Goal: Task Accomplishment & Management: Complete application form

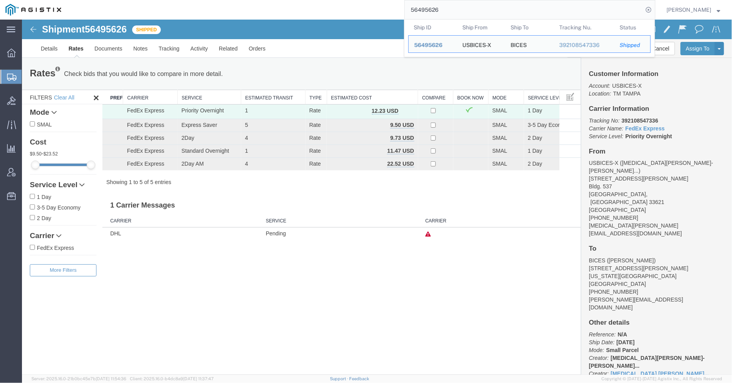
drag, startPoint x: 453, startPoint y: 9, endPoint x: 398, endPoint y: 7, distance: 55.3
click at [398, 7] on div "56495626 Ship ID Ship From Ship To Tracking Nu. Status Ship ID 56495626 Ship Fr…" at bounding box center [361, 10] width 589 height 20
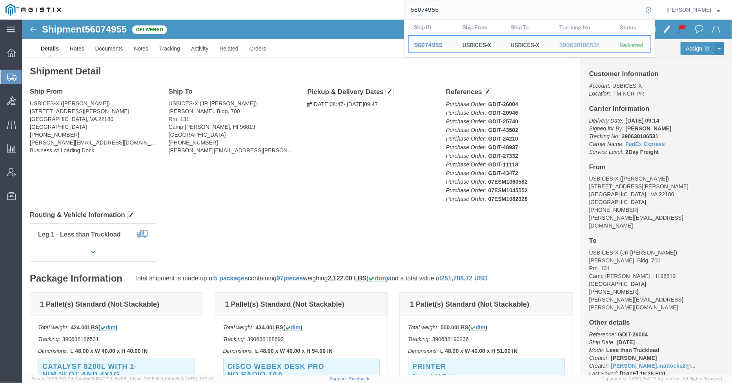
drag, startPoint x: 425, startPoint y: 12, endPoint x: 405, endPoint y: 11, distance: 20.8
click at [405, 11] on div "56074955 Ship ID Ship From Ship To Tracking Nu. Status Ship ID 56074955 Ship Fr…" at bounding box center [361, 10] width 589 height 20
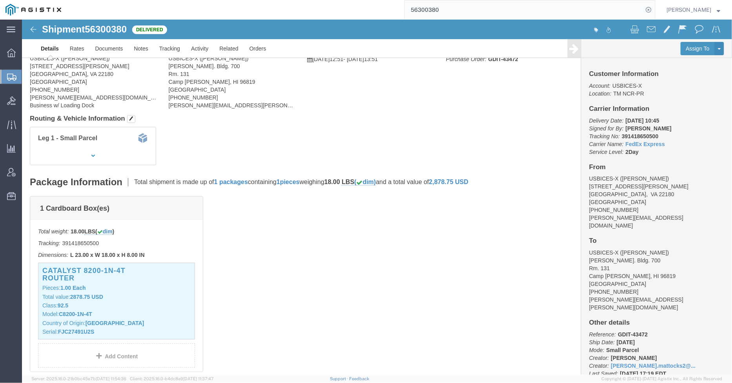
scroll to position [87, 0]
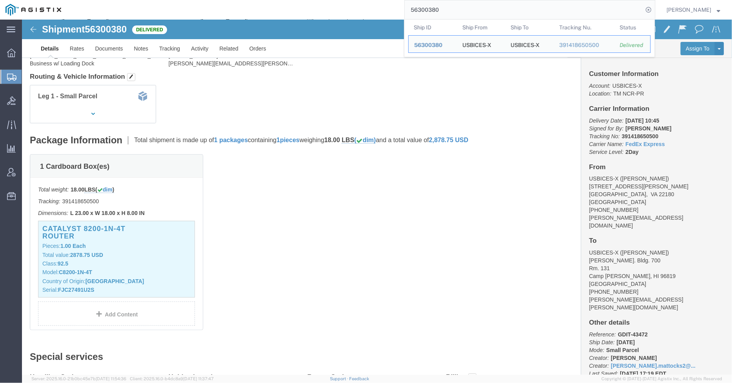
click div "1 Cardboard Box(es) Total weight: 18.00 LBS ( dim ) Tracking: 391418650500 Dime…"
drag, startPoint x: 443, startPoint y: 6, endPoint x: 388, endPoint y: 7, distance: 55.3
click at [388, 7] on div "56300380 Ship ID Ship From Ship To Tracking Nu. Status Ship ID 56300380 Ship Fr…" at bounding box center [361, 10] width 589 height 20
paste input "Agistix: 5629035"
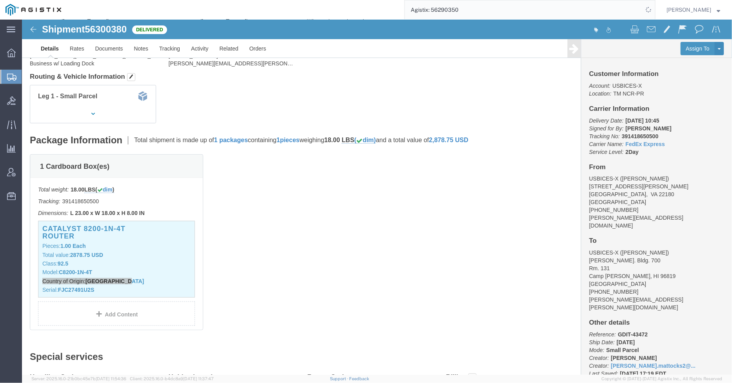
drag, startPoint x: 436, startPoint y: 8, endPoint x: 377, endPoint y: 8, distance: 59.6
click at [377, 8] on div "Agistix: 56290350" at bounding box center [361, 10] width 589 height 20
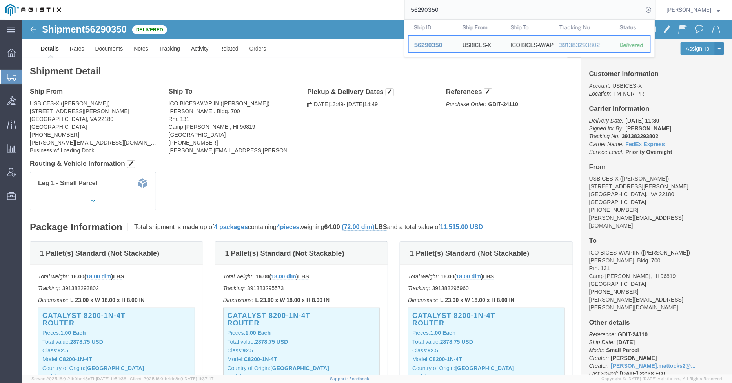
drag, startPoint x: 407, startPoint y: 12, endPoint x: 398, endPoint y: 12, distance: 8.6
click at [398, 12] on div "56290350 Ship ID Ship From Ship To Tracking Nu. Status Ship ID 56290350 Ship Fr…" at bounding box center [361, 10] width 589 height 20
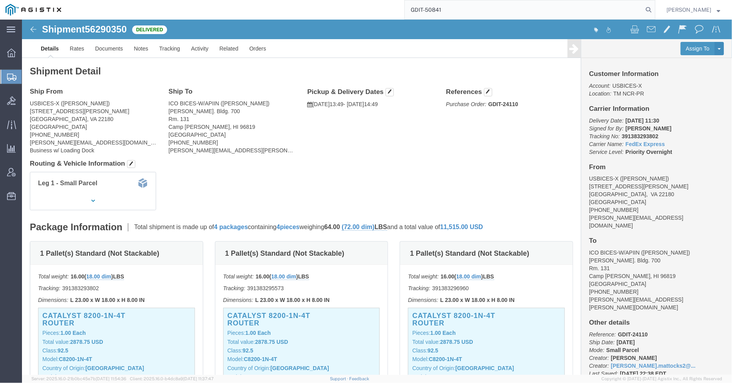
type input "GDIT-50841"
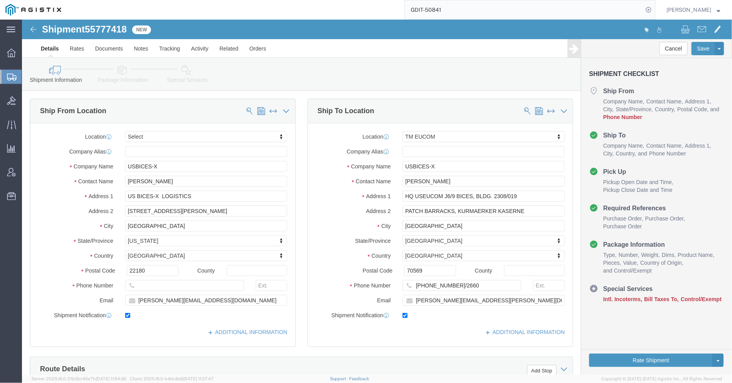
select select
select select "34238"
click link "Package Information"
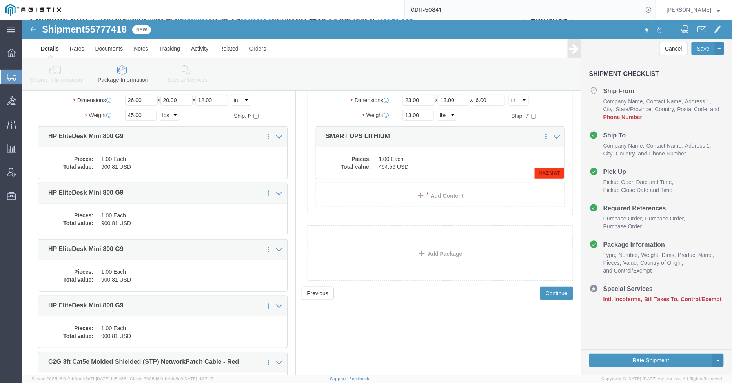
scroll to position [87, 0]
click dd "1.00 Each"
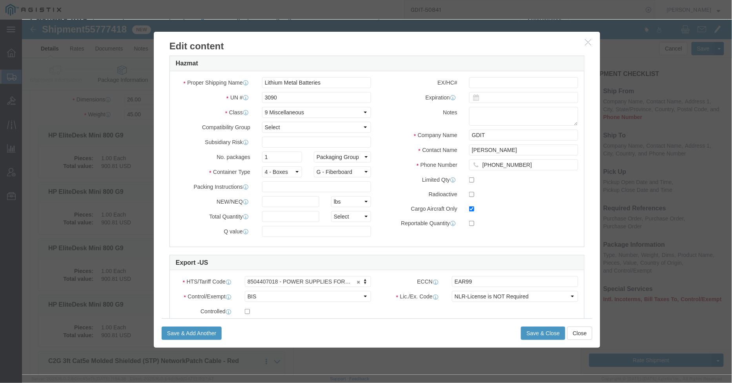
scroll to position [131, 0]
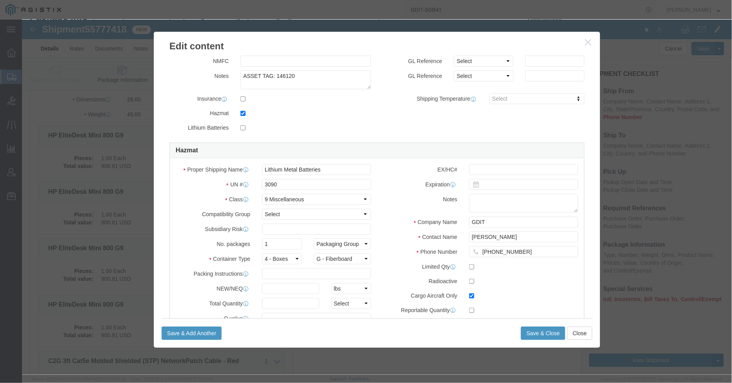
click div "Product Name SMART UPS LITHIUM Pieces 1.00 Select Bag Barrels 100Board Feet Bot…"
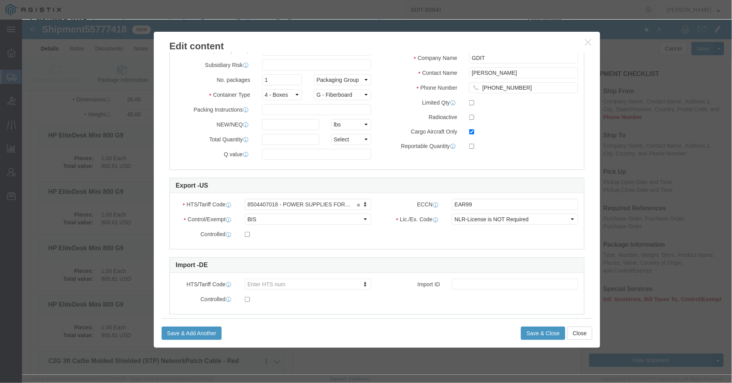
scroll to position [310, 0]
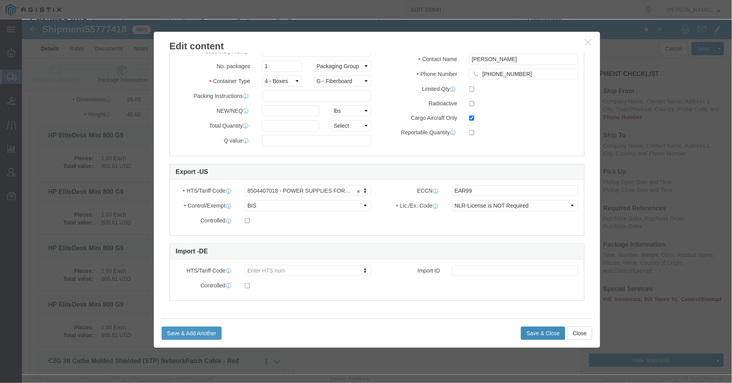
click button "Save & Close"
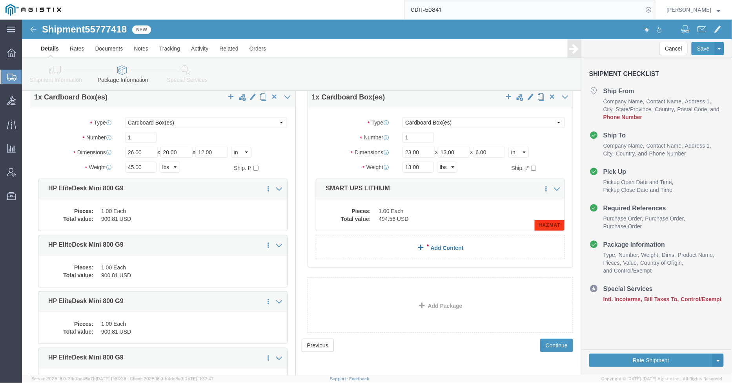
scroll to position [0, 0]
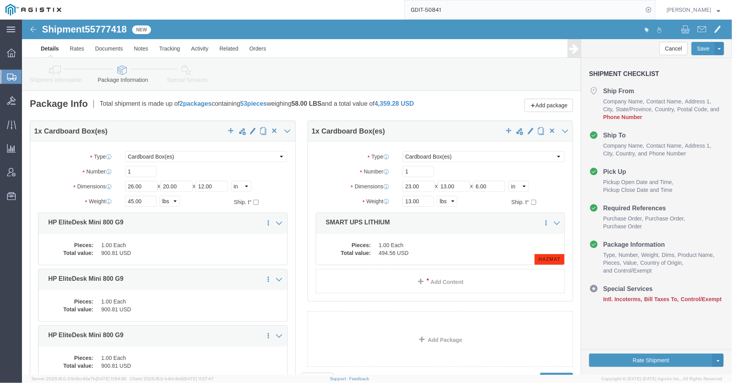
click icon
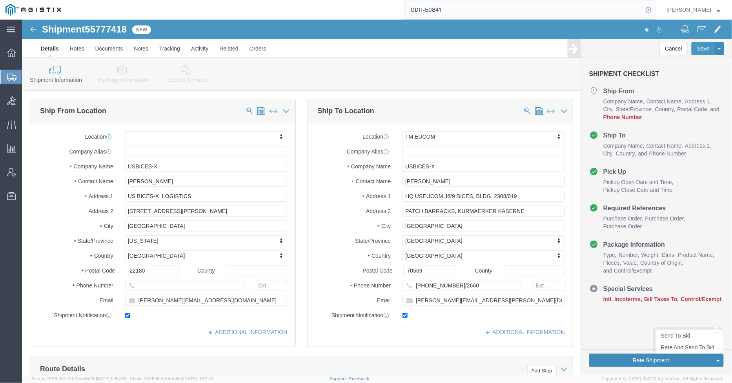
click button "Rate Shipment"
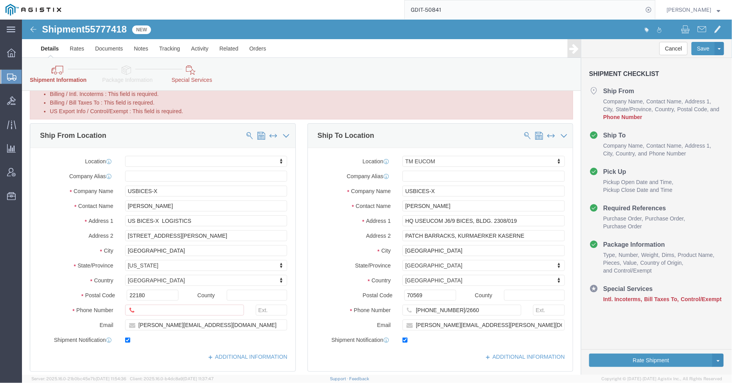
scroll to position [87, 0]
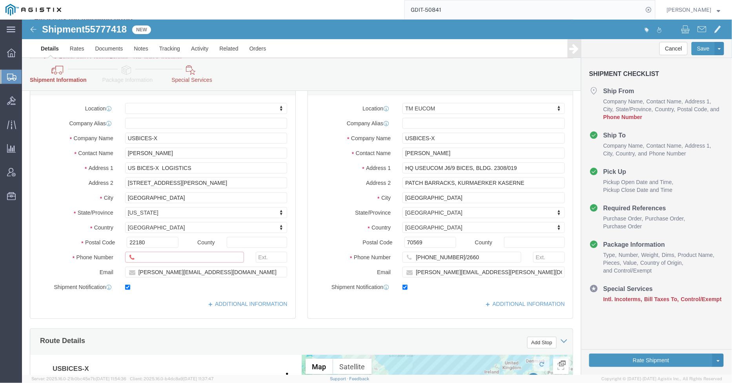
click input "Ship From Location / Phone Number : This field is required."
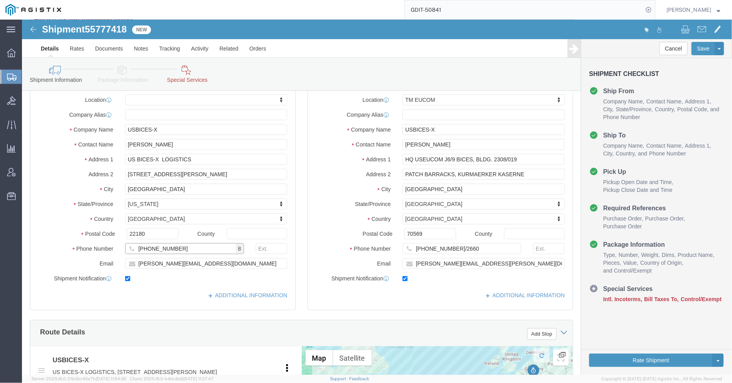
type input "[PHONE_NUMBER]"
click div "Ship To Location Location TM [GEOGRAPHIC_DATA] My Profile Location Master Locat…"
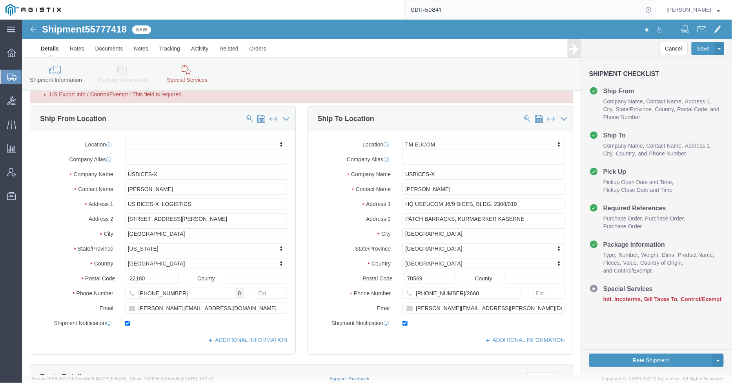
scroll to position [0, 0]
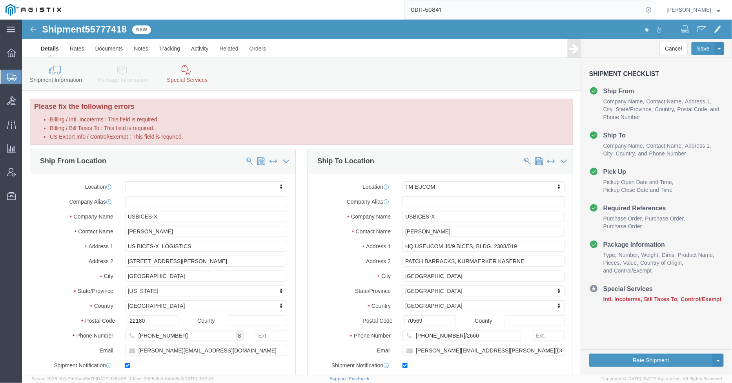
click link "Special Services"
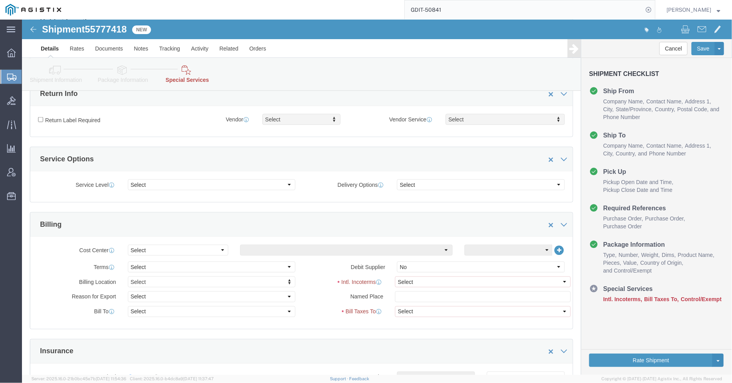
scroll to position [305, 0]
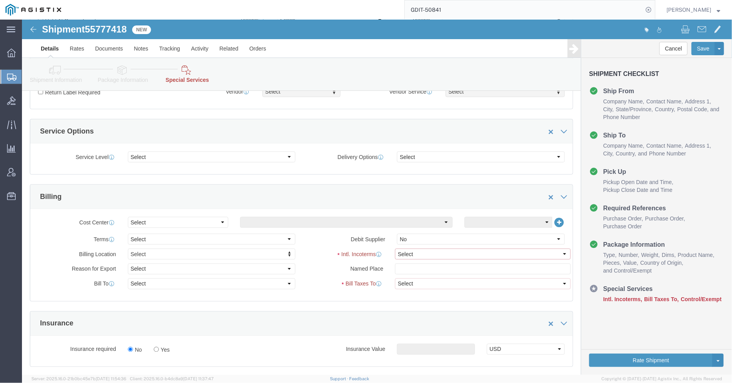
click select "Select Carriage Insurance Paid Carriage Paid To Cost and Freight Cost Insurance…"
select select "DDP"
click select "Select Carriage Insurance Paid Carriage Paid To Cost and Freight Cost Insurance…"
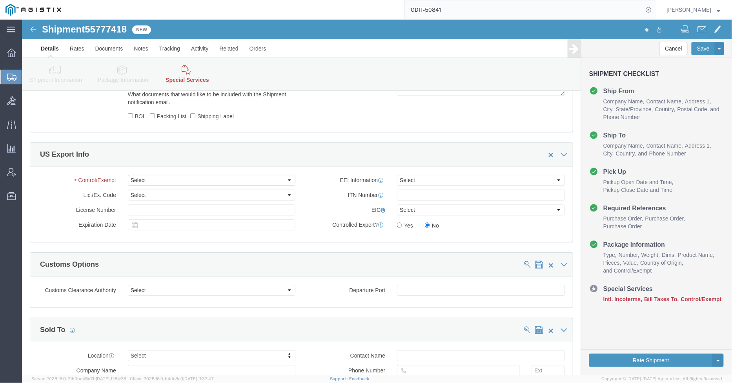
scroll to position [732, 0]
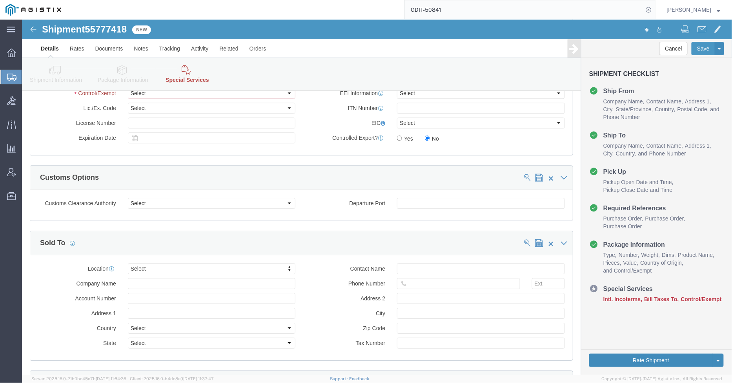
click button "Rate Shipment"
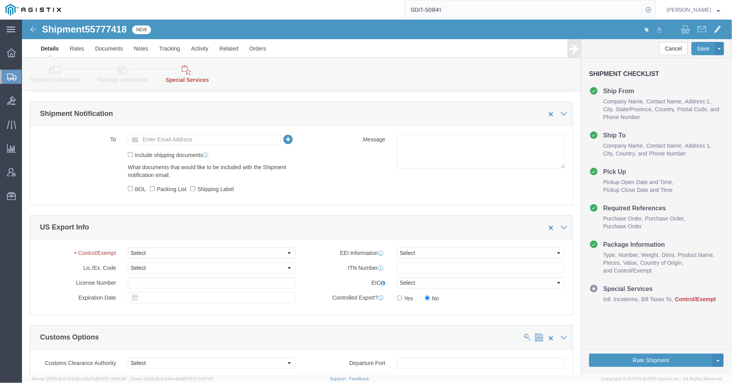
scroll to position [566, 0]
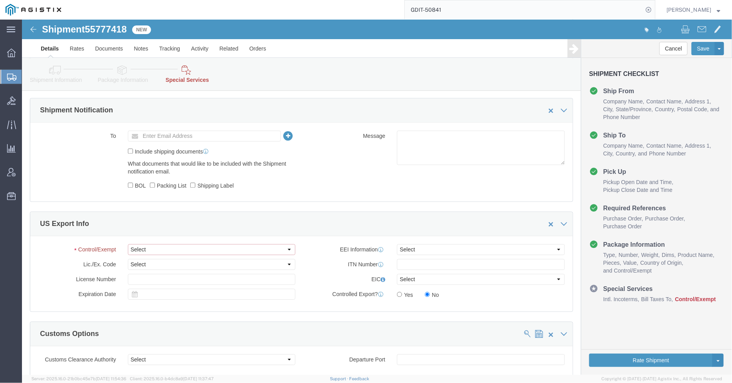
click select "Select ATF BIS DEA EPA FDA FTR ITAR OFAC Other (OPA)"
select select "BIS"
click select "Select ATF BIS DEA EPA FDA FTR ITAR OFAC Other (OPA)"
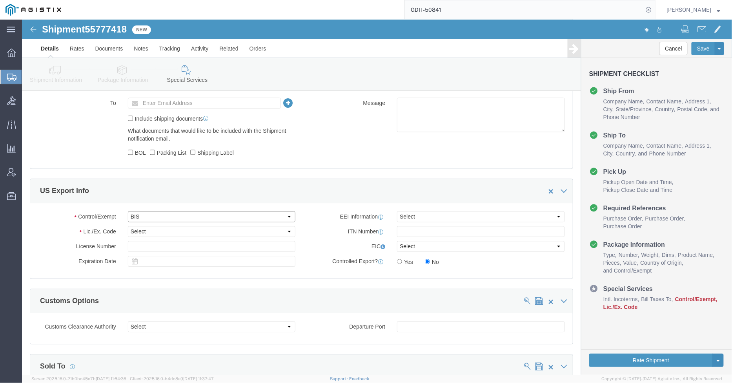
scroll to position [534, 0]
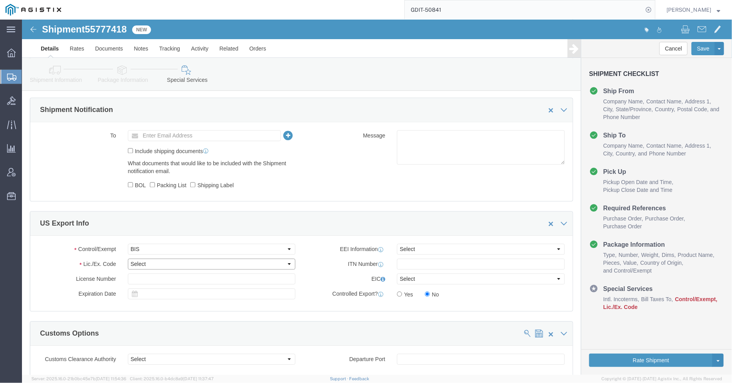
click select "Select AGR-Agricultural APP-Computers APR-Additional Permissive Exports AVS-Air…"
select select "NLR"
click select "Select AGR-Agricultural APP-Computers APR-Additional Permissive Exports AVS-Air…"
click select "Select AES-Direct EEI Carrier File EEI EEI Exempt"
select select "EXEM"
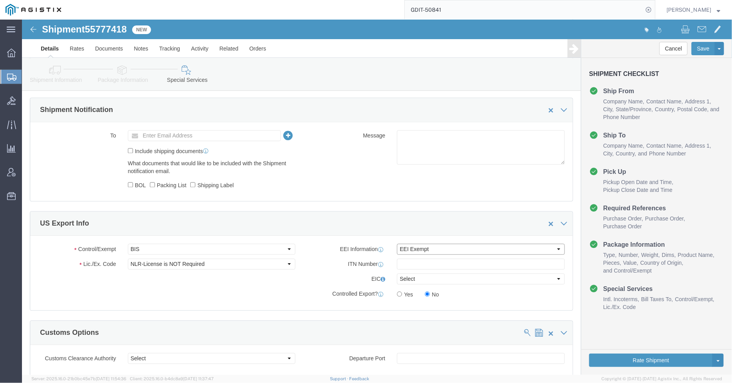
click select "Select AES-Direct EEI Carrier File EEI EEI Exempt"
click input "text"
type input "X20250816003039"
click button "Rate Shipment"
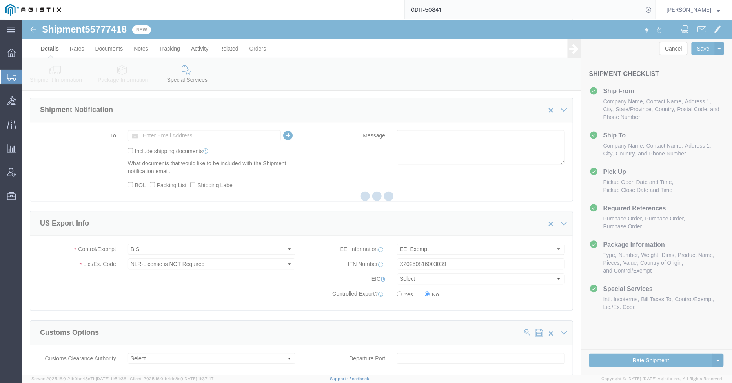
select select "34238"
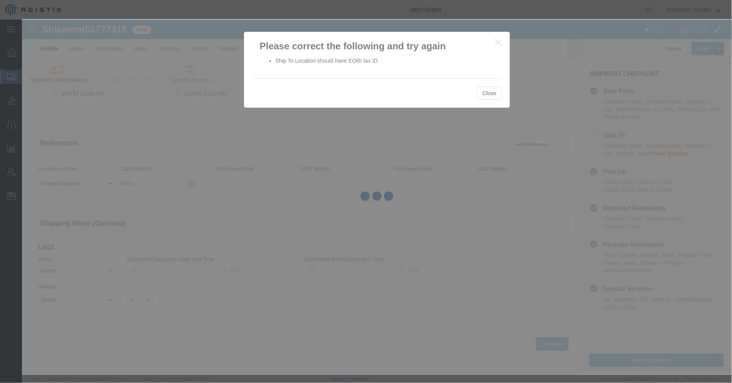
scroll to position [515, 0]
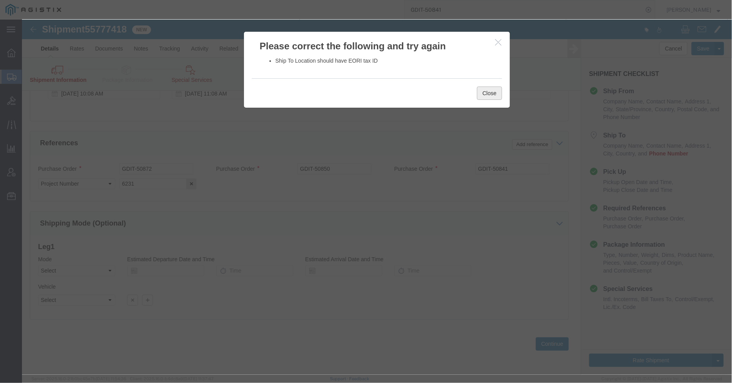
click button "Close"
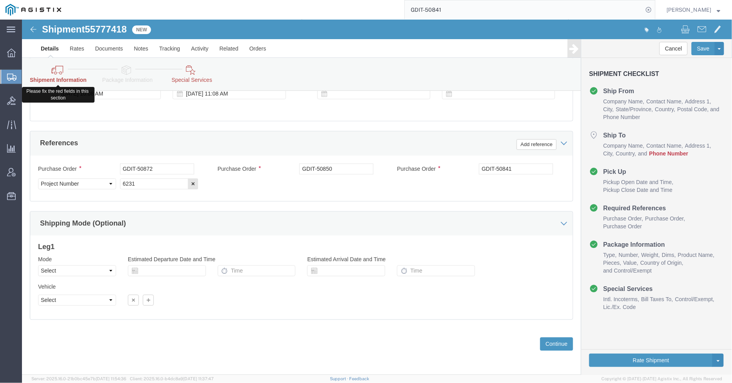
click link "Shipment Information"
click icon
click link "Shipment Information"
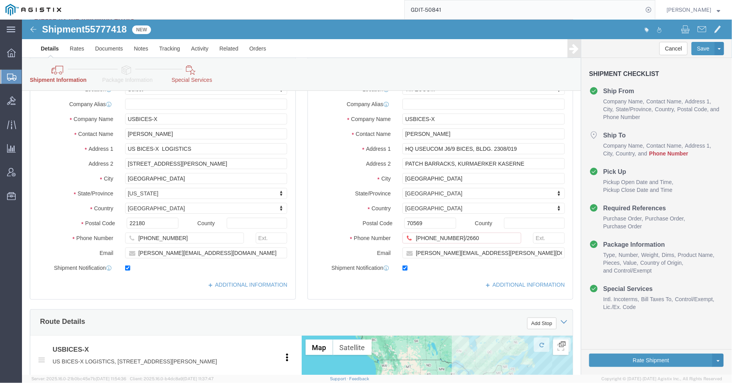
scroll to position [174, 0]
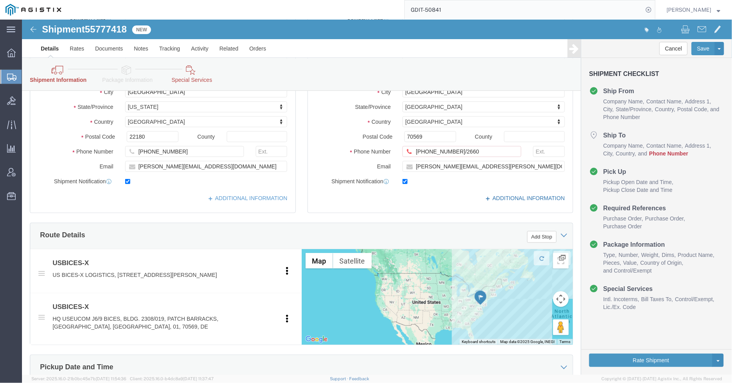
click link "ADDITIONAL INFORMATION"
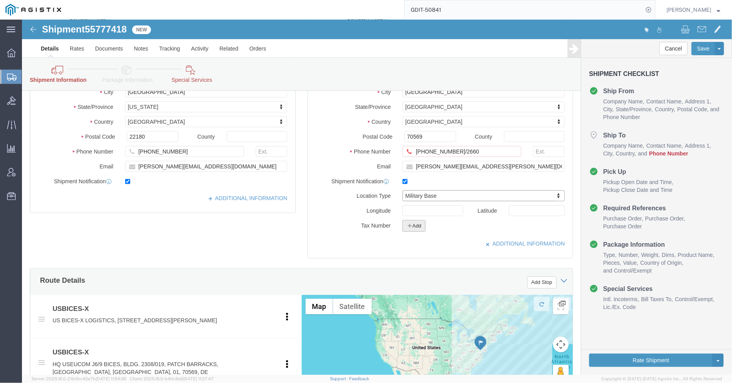
click icon "button"
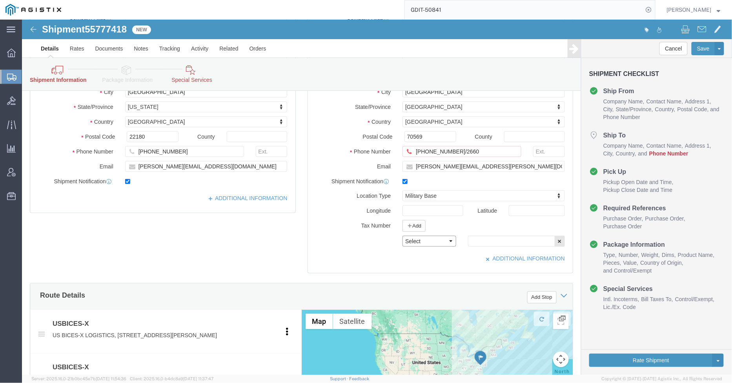
click select "Select EIN EORI TIN VAT Other"
select select "EORI"
click select "Select EIN EORI TIN VAT Other"
click input "text"
type input "[US_EMPLOYER_IDENTIFICATION_NUMBER]"
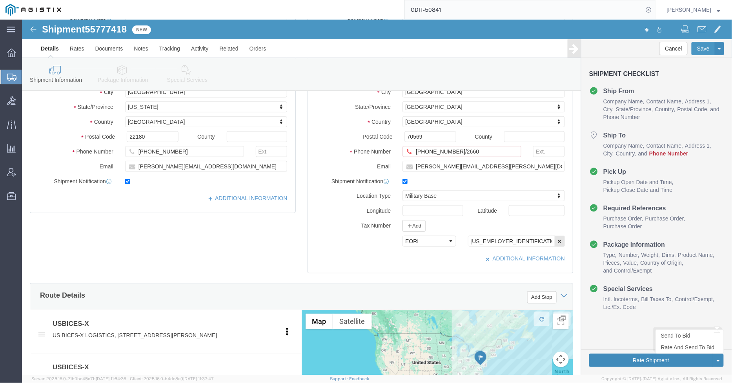
drag, startPoint x: 586, startPoint y: 341, endPoint x: 591, endPoint y: 345, distance: 6.4
click button "Rate Shipment"
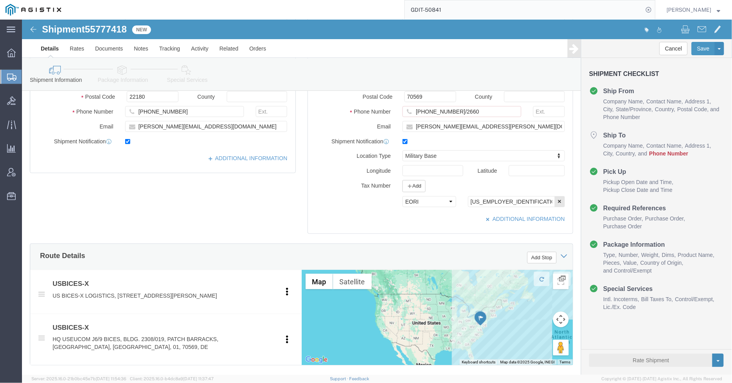
scroll to position [134, 0]
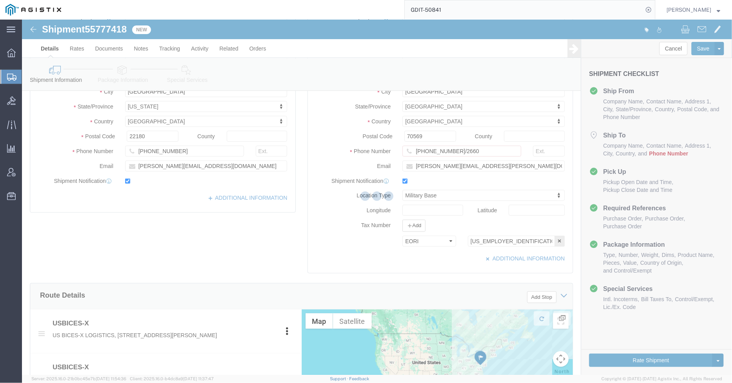
select select
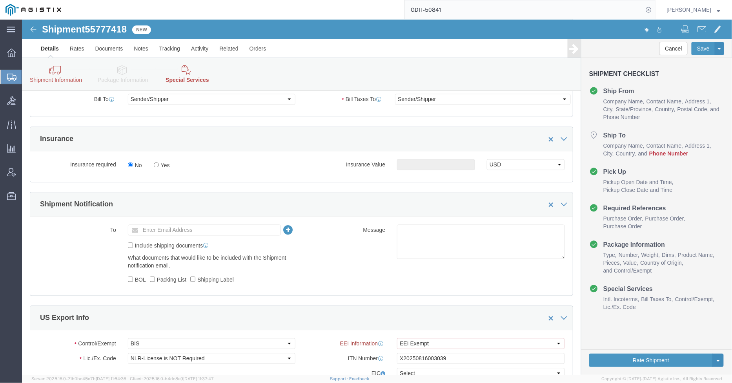
scroll to position [610, 0]
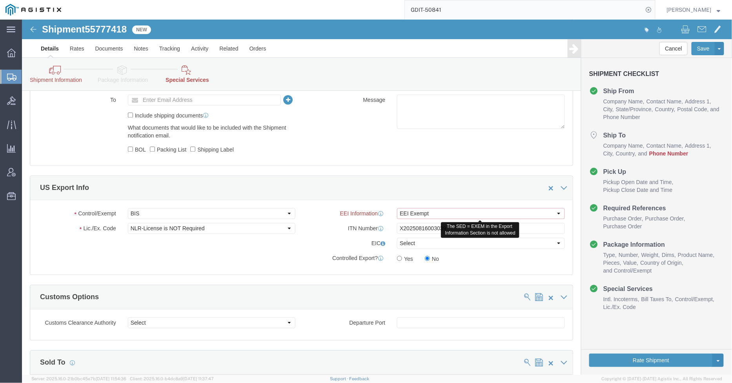
click select "Select AES-Direct EEI Carrier File EEI EEI Exempt"
select select "AESD"
click select "Select AES-Direct EEI Carrier File EEI EEI Exempt"
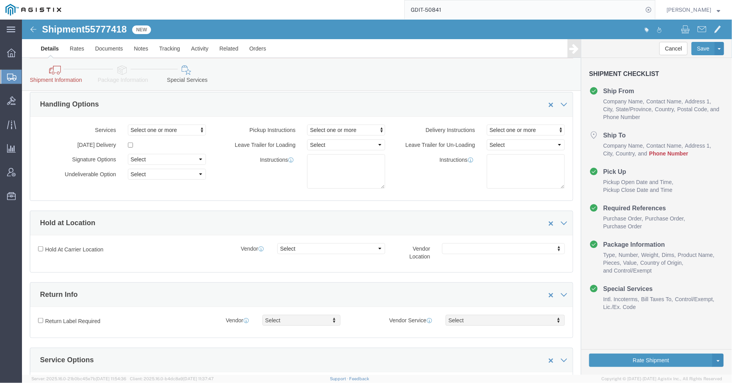
scroll to position [0, 0]
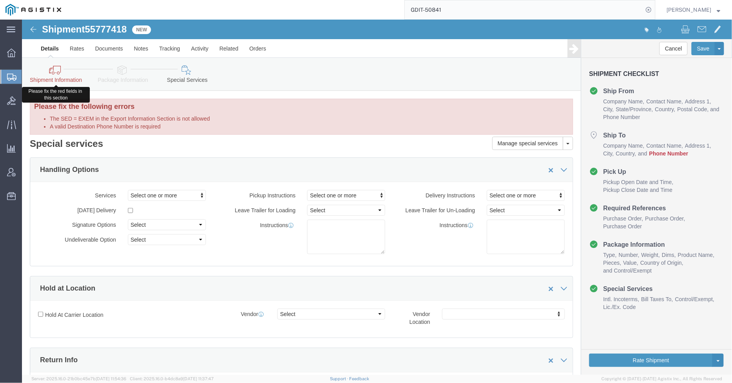
click icon
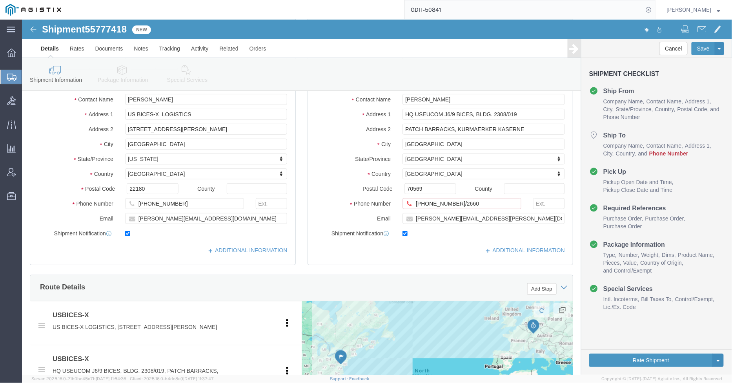
scroll to position [131, 0]
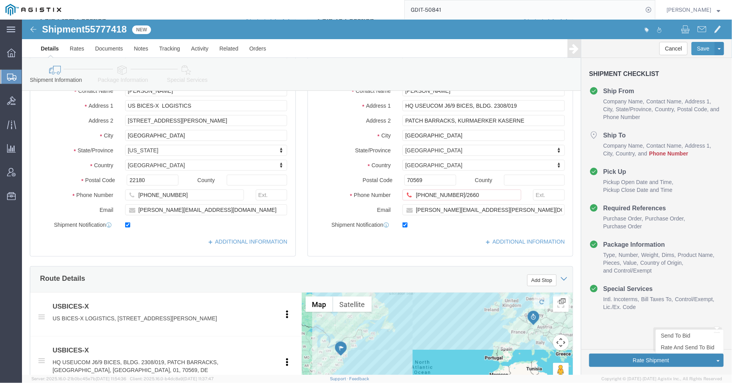
click button "Rate Shipment"
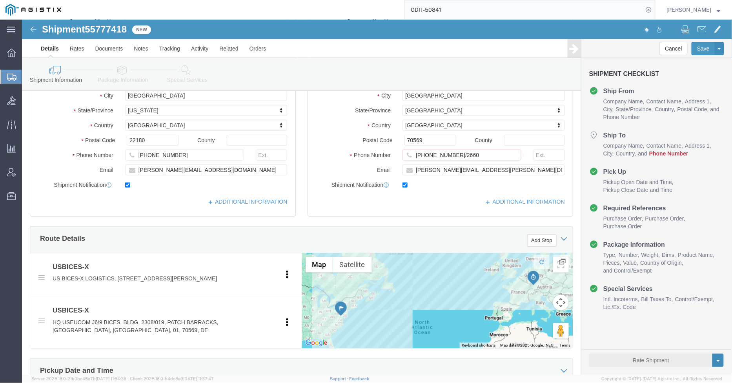
scroll to position [91, 0]
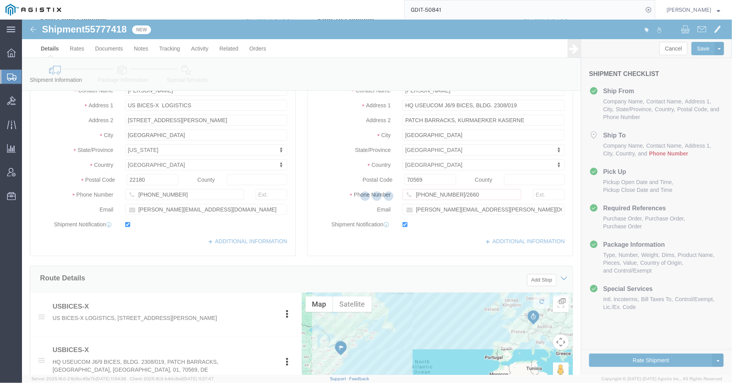
select select "34238"
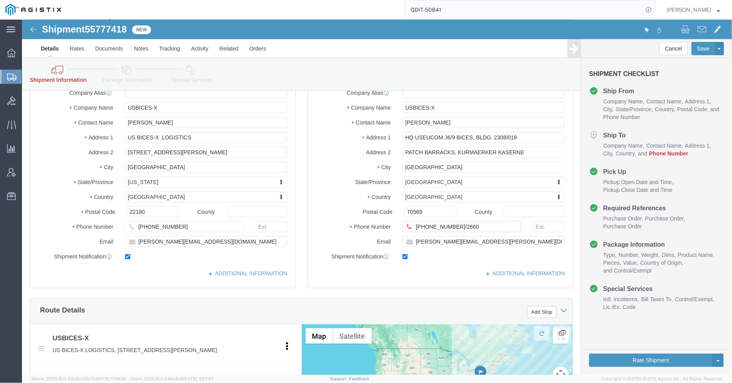
scroll to position [0, 0]
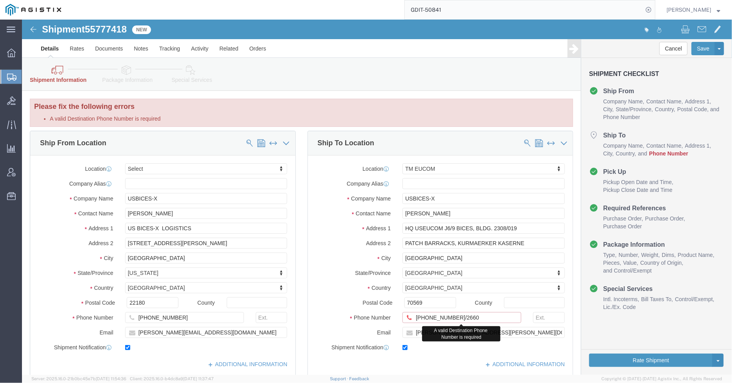
click input "[PHONE_NUMBER]/2660"
type input "[PHONE_NUMBER]"
click input "[PHONE_NUMBER]"
click div "Location TM EUCOM Select My Profile Location Master Location [GEOGRAPHIC_DATA] …"
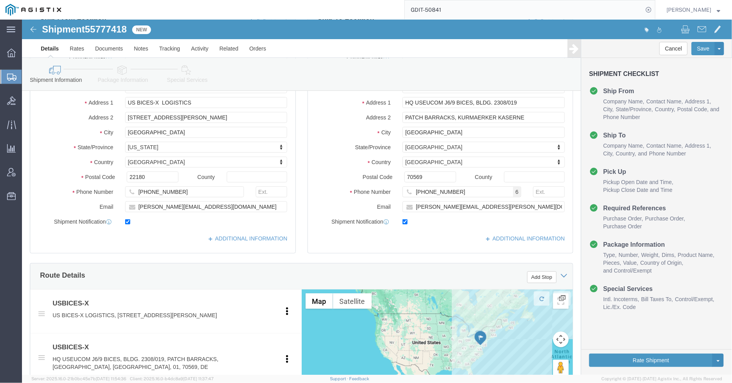
scroll to position [131, 0]
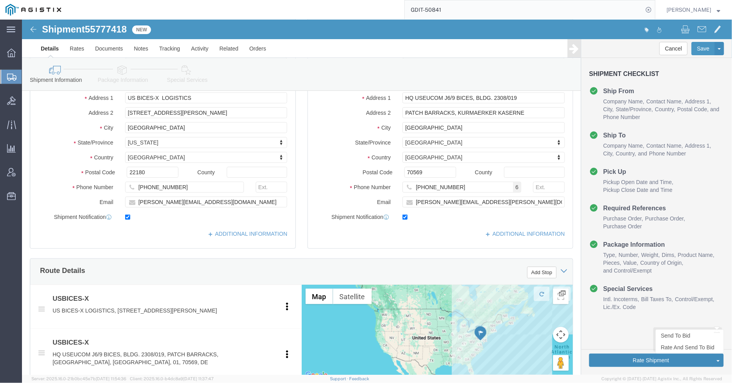
click button "Rate Shipment"
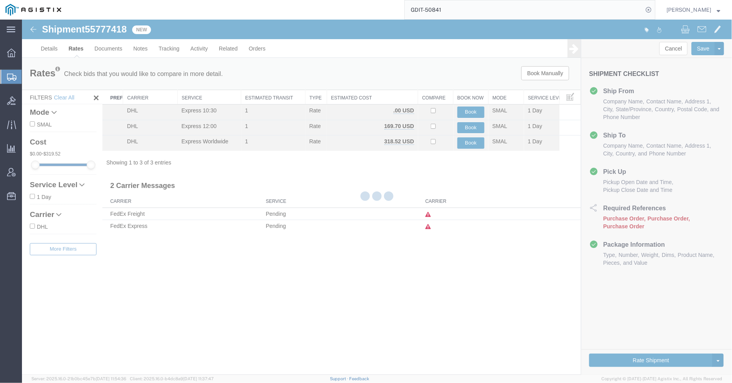
scroll to position [0, 0]
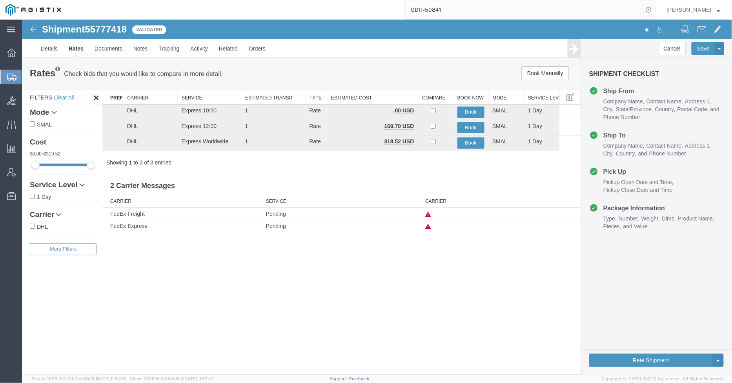
click at [427, 213] on icon at bounding box center [427, 214] width 5 height 5
click at [427, 225] on icon at bounding box center [427, 226] width 5 height 5
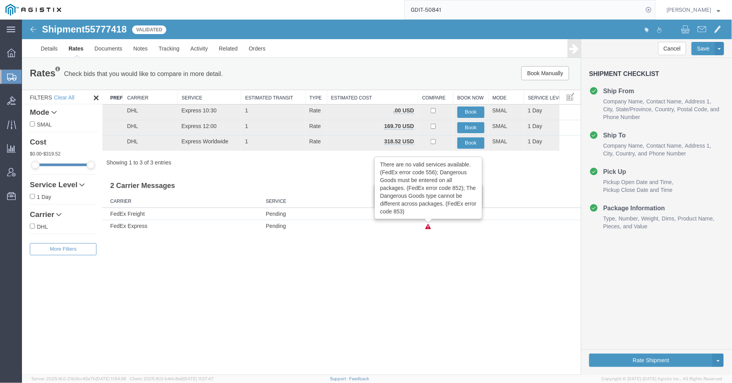
click at [340, 194] on div "2 Carrier Messages Carrier Service Carrier FedEx Freight Pending There are no v…" at bounding box center [341, 203] width 478 height 58
drag, startPoint x: 6, startPoint y: 73, endPoint x: 10, endPoint y: 72, distance: 4.0
click at [7, 73] on svg-icon at bounding box center [11, 77] width 9 height 8
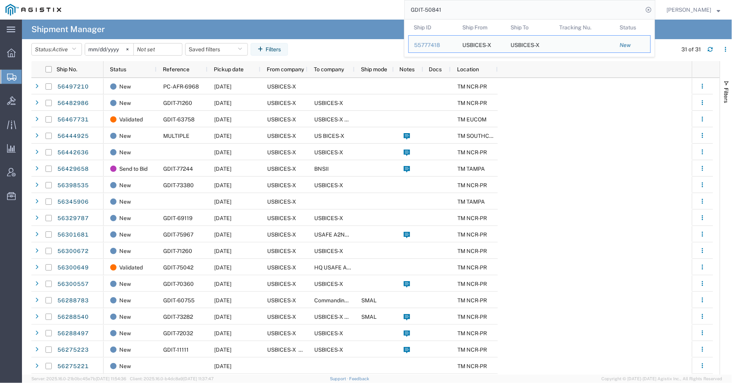
drag, startPoint x: 457, startPoint y: 6, endPoint x: 432, endPoint y: 14, distance: 26.3
click at [432, 14] on input "GDIT-50841" at bounding box center [524, 9] width 238 height 19
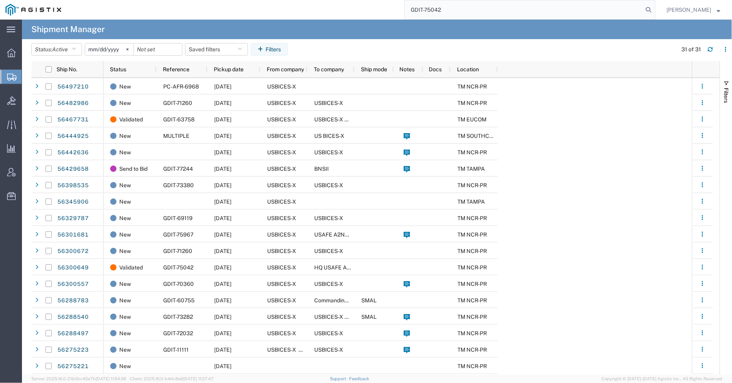
type input "GDIT-75042"
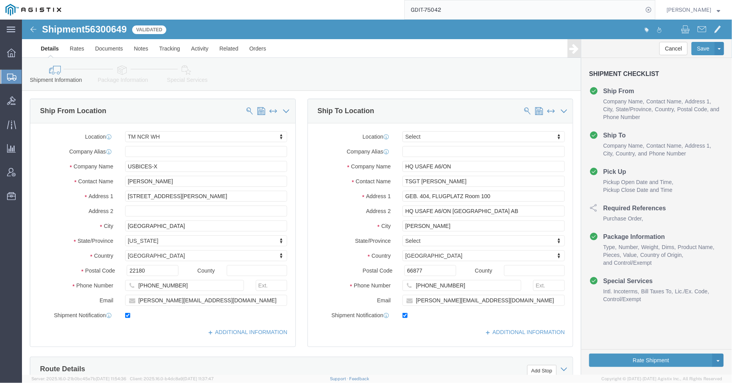
select select "69651"
select select
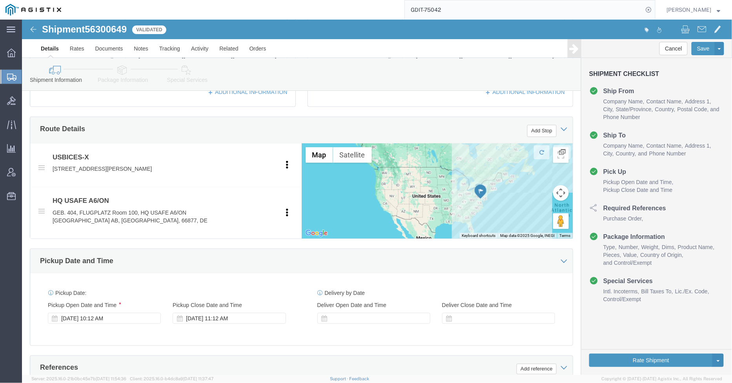
scroll to position [218, 0]
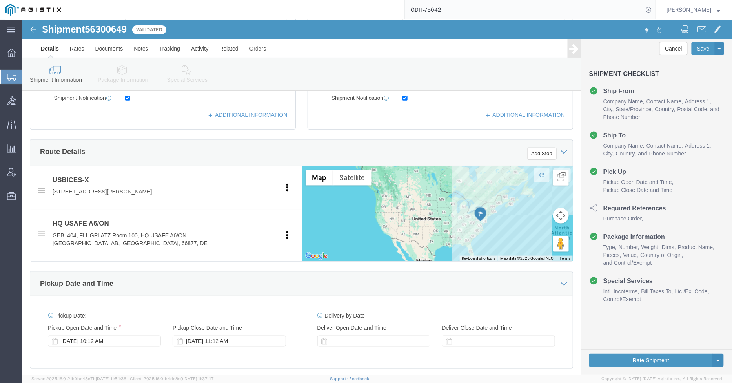
click link "Package Information"
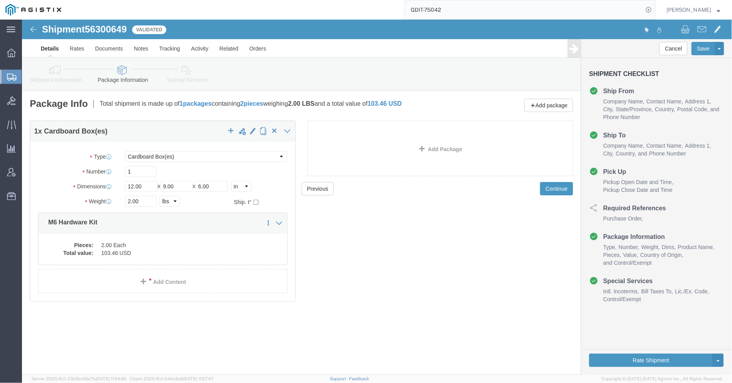
click link "Special Services"
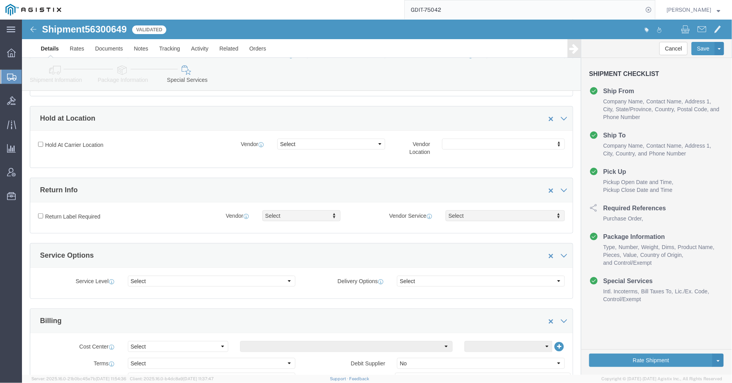
scroll to position [261, 0]
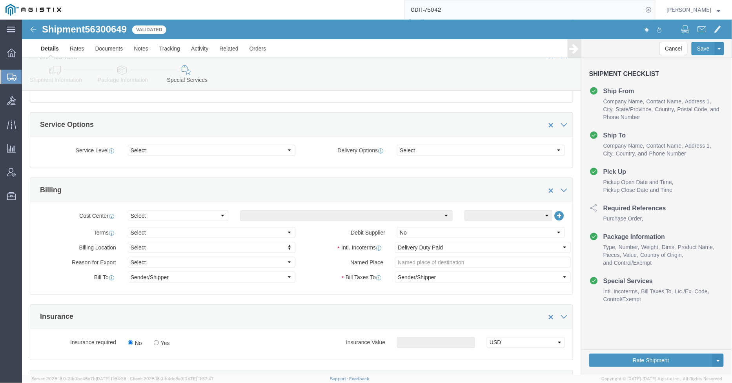
click div "Rate Shipment Send To Bid Rate And Send To Bid"
click button "Rate Shipment"
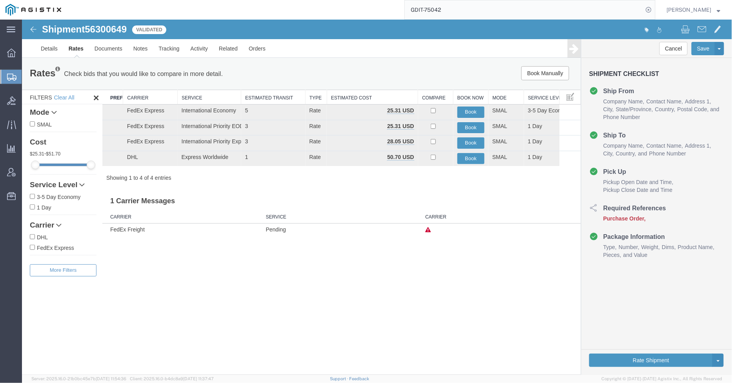
scroll to position [0, 0]
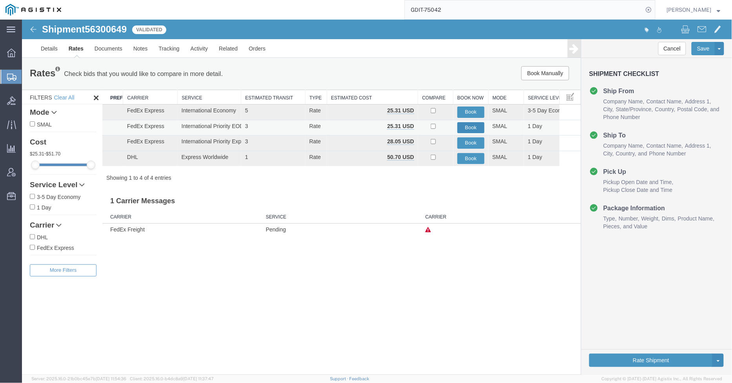
click at [472, 124] on button "Book" at bounding box center [470, 127] width 27 height 11
click at [469, 124] on button "Book" at bounding box center [470, 127] width 27 height 11
click at [52, 53] on link "Details" at bounding box center [49, 48] width 28 height 19
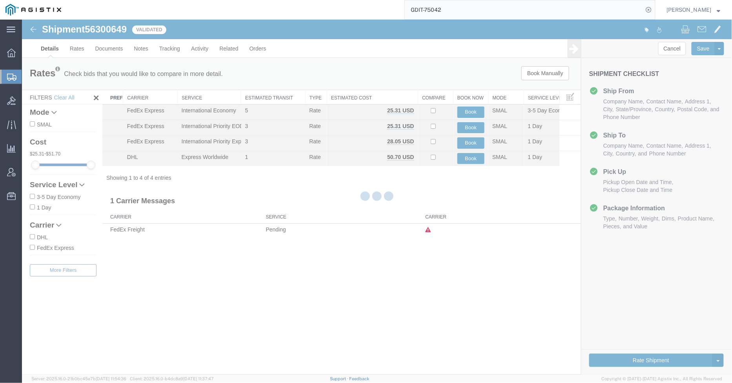
select select "69651"
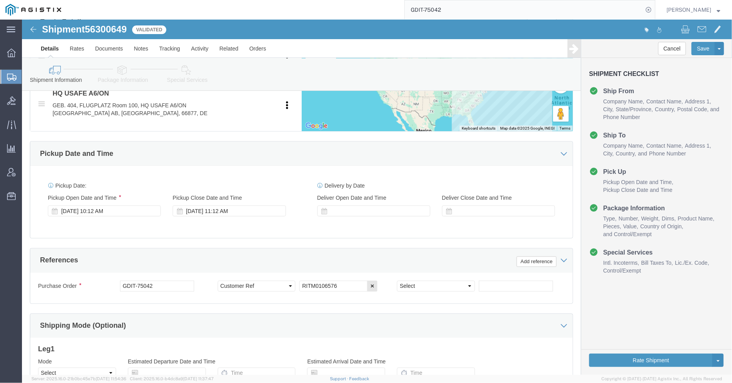
scroll to position [348, 0]
click link "Special Services"
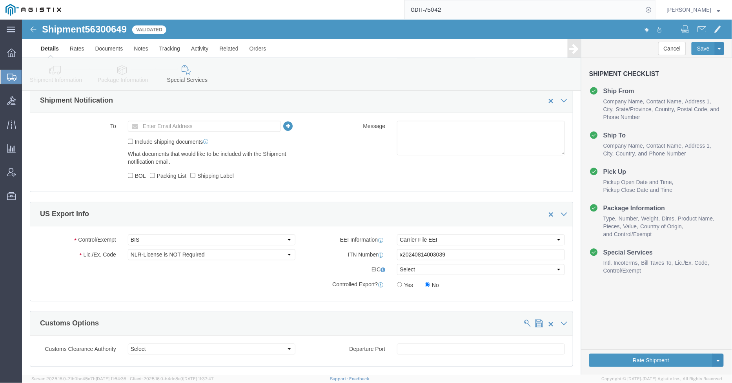
scroll to position [566, 0]
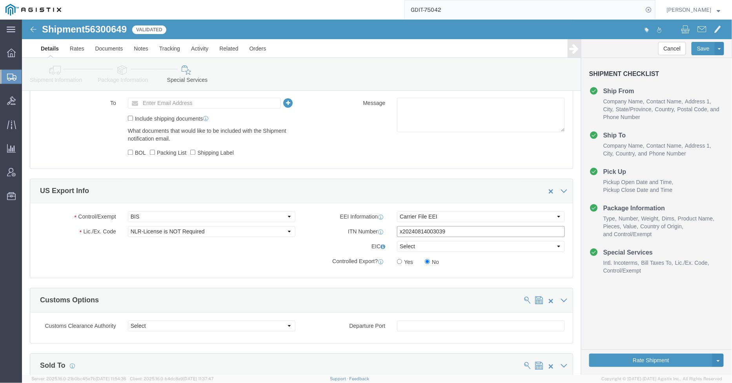
click input "x20240814003039"
click input "x20250814003039"
click select "Select AES-Direct EEI Carrier File EEI EEI Exempt"
click div "Control/Exempt Select ATF BIS DEA EPA FDA FTR ITAR OFAC Other (OPA) Lic./Ex. Co…"
drag, startPoint x: 437, startPoint y: 216, endPoint x: 400, endPoint y: 219, distance: 37.4
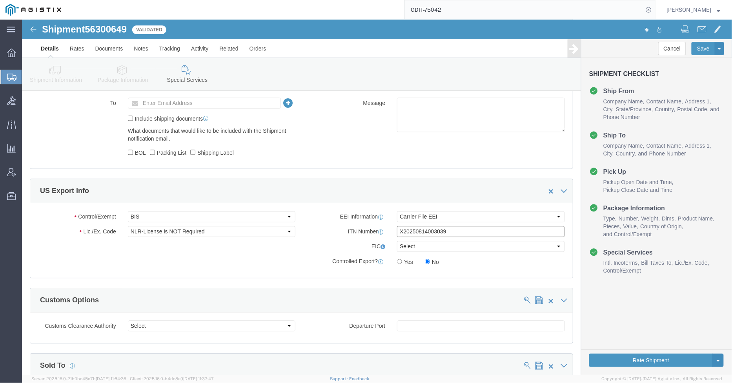
click input "X20250814003039"
type input "X20250815003039"
click div "ITN Number X20250815003039"
click select "Select AES-Direct EEI Carrier File EEI EEI Exempt"
select select "EXEM"
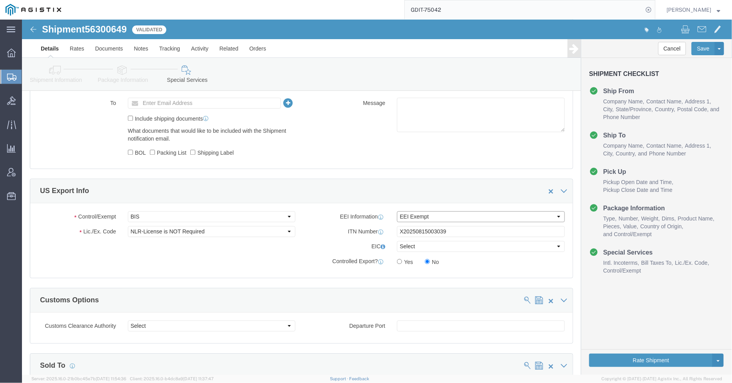
click select "Select AES-Direct EEI Carrier File EEI EEI Exempt"
click button "Rate Shipment"
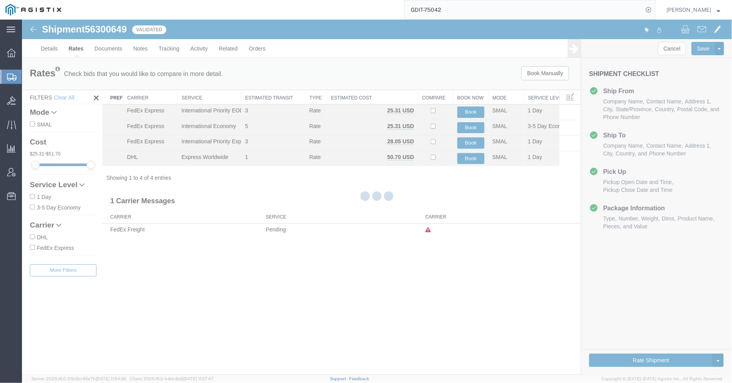
scroll to position [0, 0]
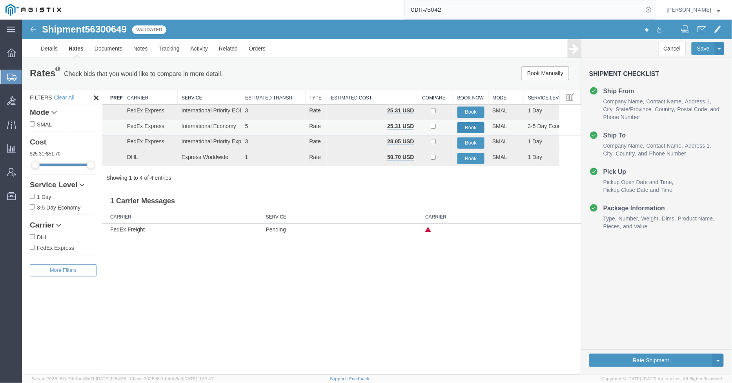
click at [473, 129] on button "Book" at bounding box center [470, 127] width 27 height 11
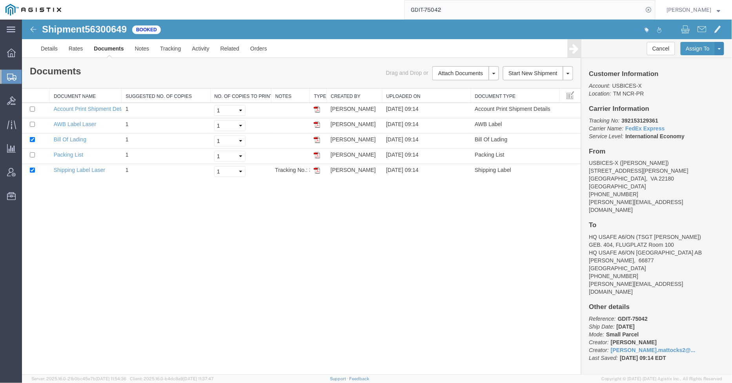
click at [6, 77] on div at bounding box center [11, 77] width 22 height 14
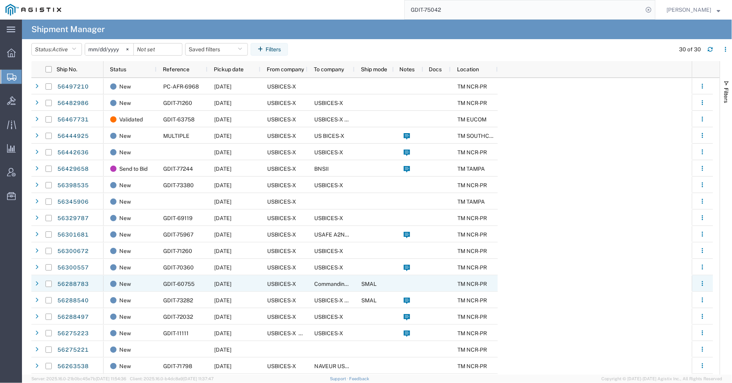
click at [433, 235] on agx-ag-table-icon-cell at bounding box center [434, 235] width 5 height 6
